Goal: Task Accomplishment & Management: Use online tool/utility

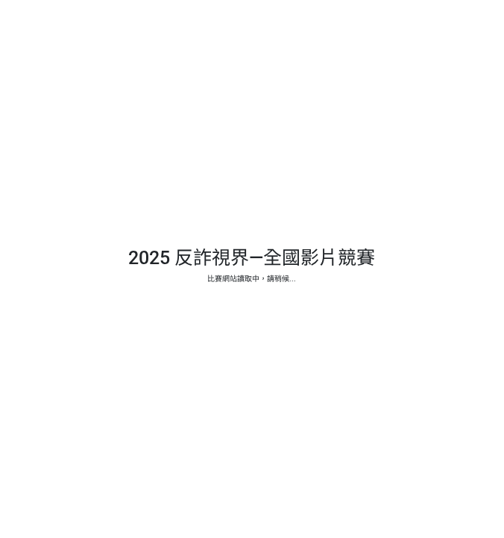
select select "vote"
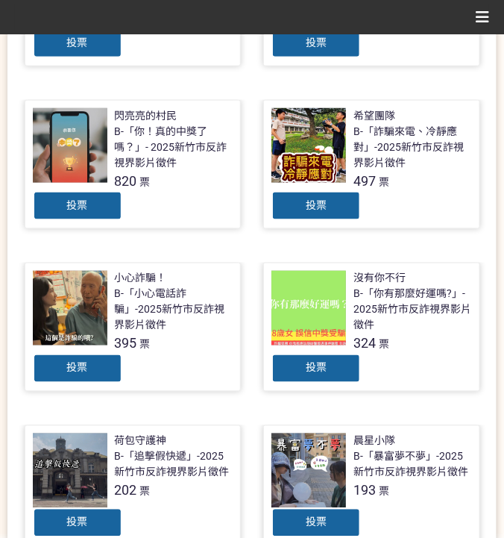
scroll to position [447, 0]
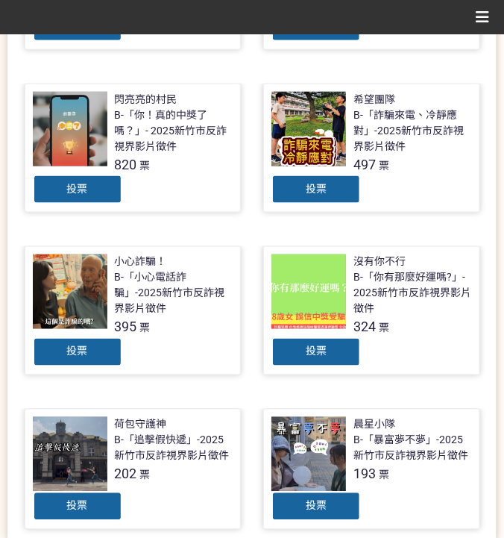
click at [293, 350] on div "投票" at bounding box center [315, 352] width 89 height 30
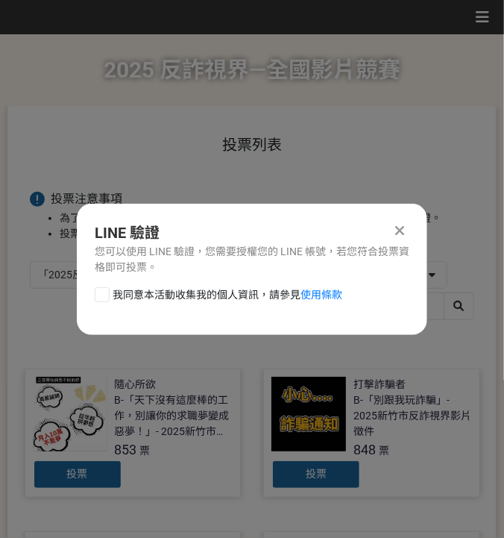
scroll to position [0, 0]
click at [179, 296] on span "我同意本活動收集我的個人資訊，請參見 使用條款" at bounding box center [228, 295] width 230 height 16
click at [105, 296] on input "我同意本活動收集我的個人資訊，請參見 使用條款" at bounding box center [100, 294] width 10 height 10
checkbox input "false"
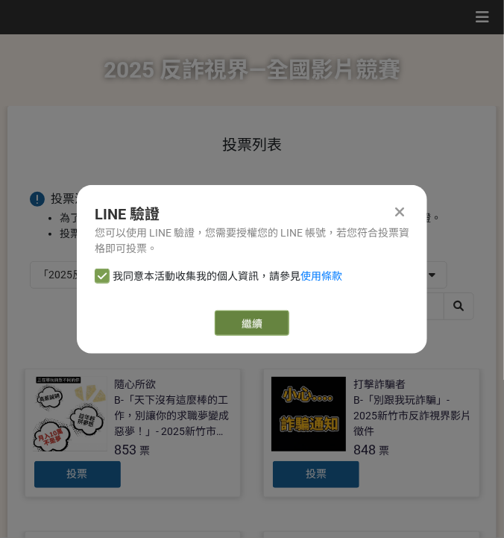
click at [230, 315] on link "繼續" at bounding box center [252, 322] width 75 height 25
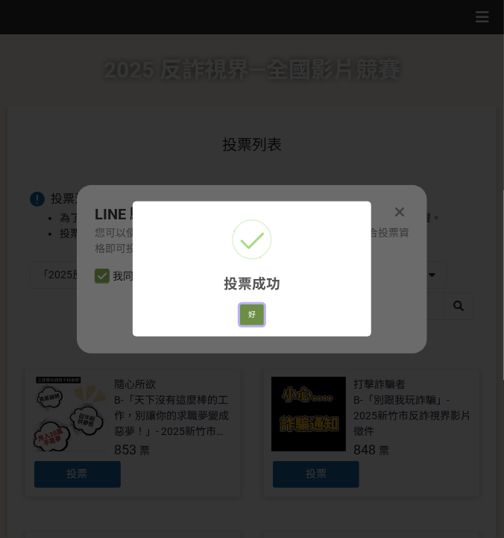
click at [260, 313] on button "好" at bounding box center [252, 314] width 24 height 21
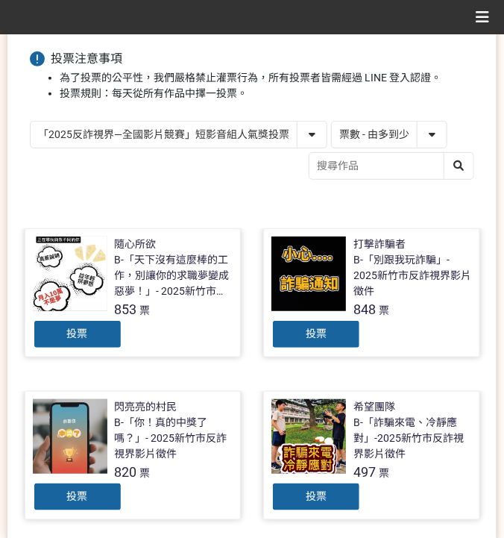
scroll to position [136, 0]
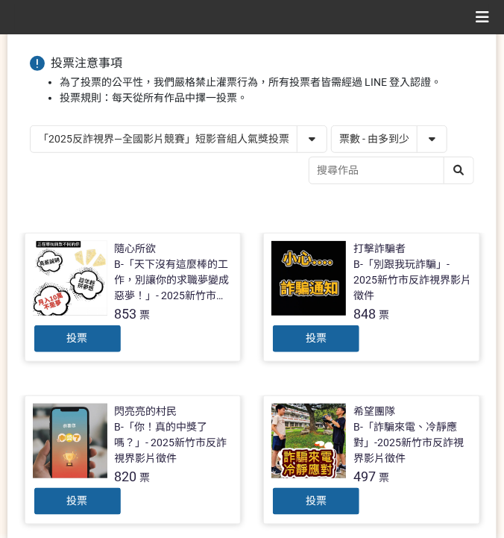
click at [233, 134] on select "「2025反詐視界—全國影片競賽」短影音組人氣獎投票 「2025反詐視界—全國影片競賽」短片組人氣獎投票" at bounding box center [179, 139] width 296 height 26
select select "13146"
click at [31, 126] on select "「2025反詐視界—全國影片競賽」短影音組人氣獎投票 「2025反詐視界—全國影片競賽」短片組人氣獎投票" at bounding box center [179, 139] width 296 height 26
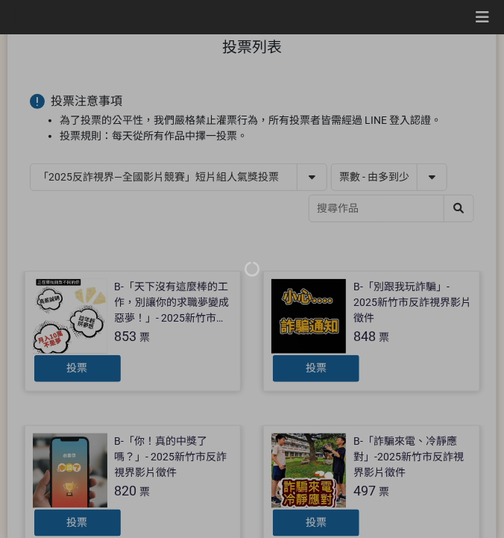
scroll to position [99, 0]
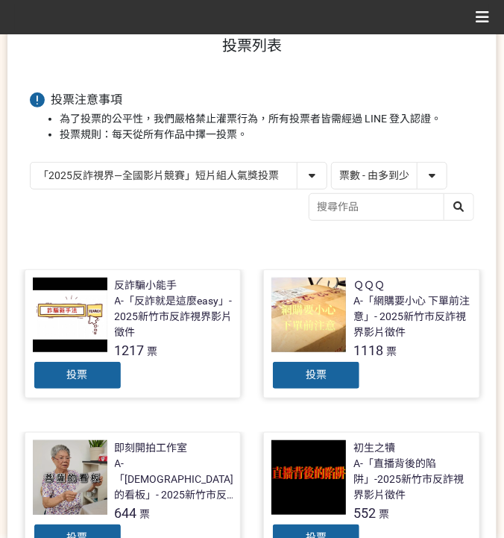
click at [89, 379] on div "投票" at bounding box center [77, 375] width 89 height 30
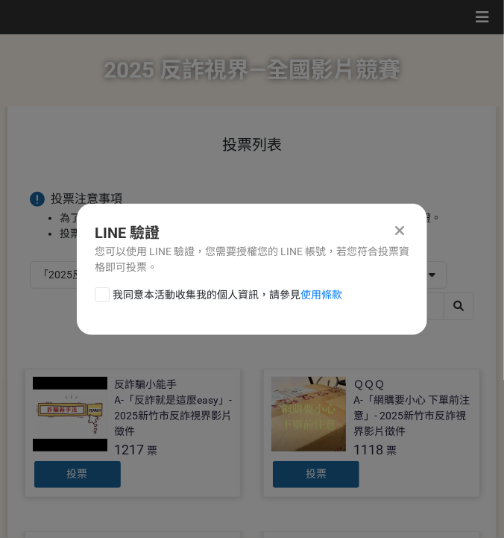
click at [207, 292] on span "我同意本活動收集我的個人資訊，請參見 使用條款" at bounding box center [228, 295] width 230 height 16
click at [105, 292] on input "我同意本活動收集我的個人資訊，請參見 使用條款" at bounding box center [100, 294] width 10 height 10
checkbox input "false"
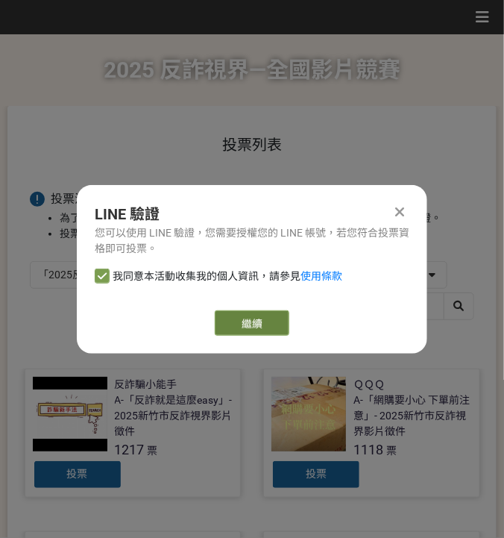
click at [280, 324] on link "繼續" at bounding box center [252, 322] width 75 height 25
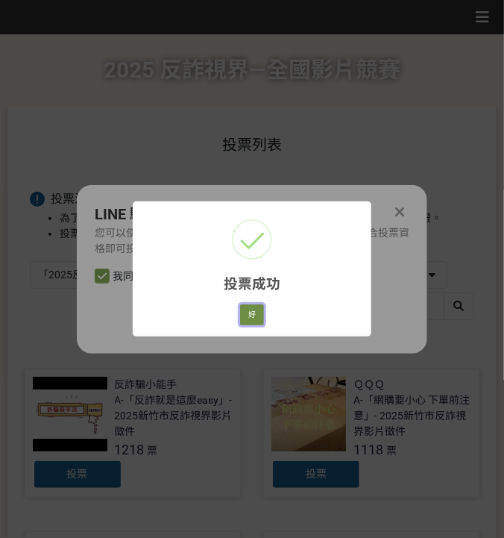
click at [251, 308] on button "好" at bounding box center [252, 314] width 24 height 21
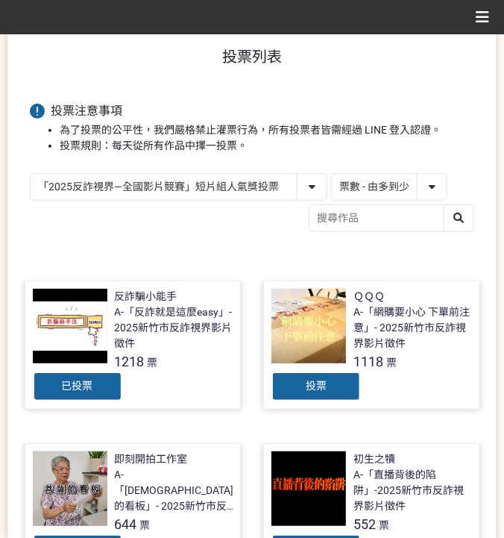
scroll to position [95, 0]
